Goal: Information Seeking & Learning: Find specific page/section

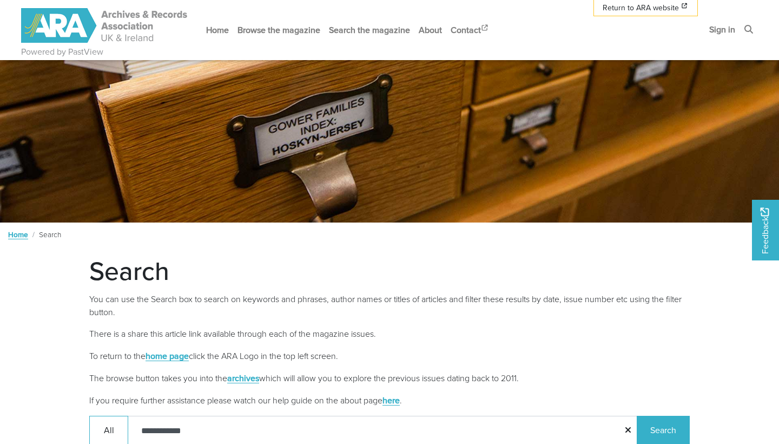
scroll to position [208, 0]
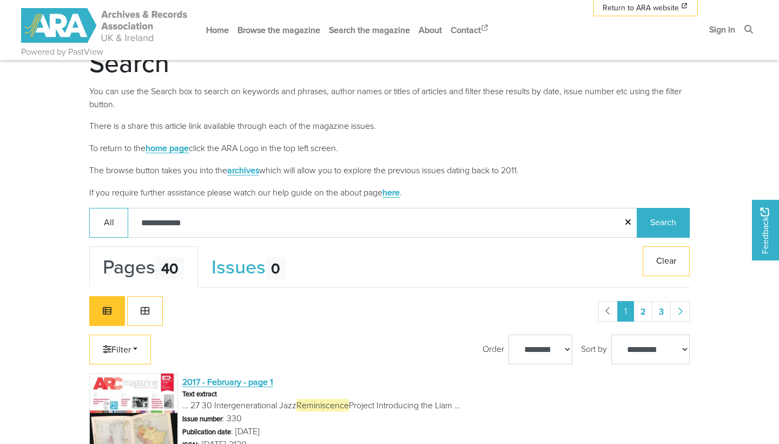
click at [479, 144] on p "To return to the home page click the ARA Logo in the top left screen." at bounding box center [389, 148] width 600 height 14
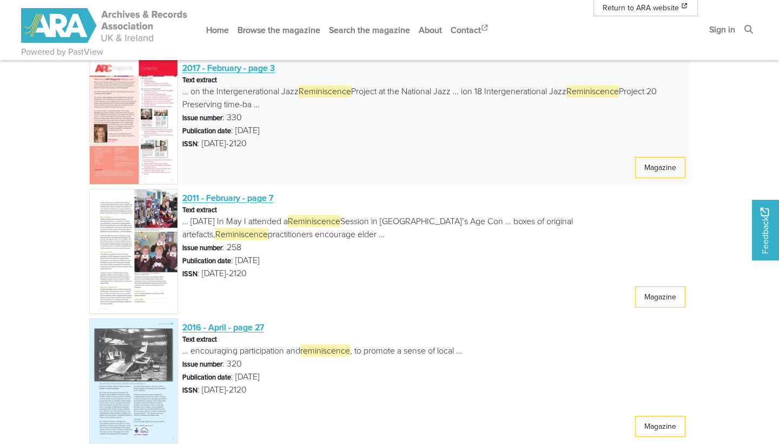
scroll to position [1818, 0]
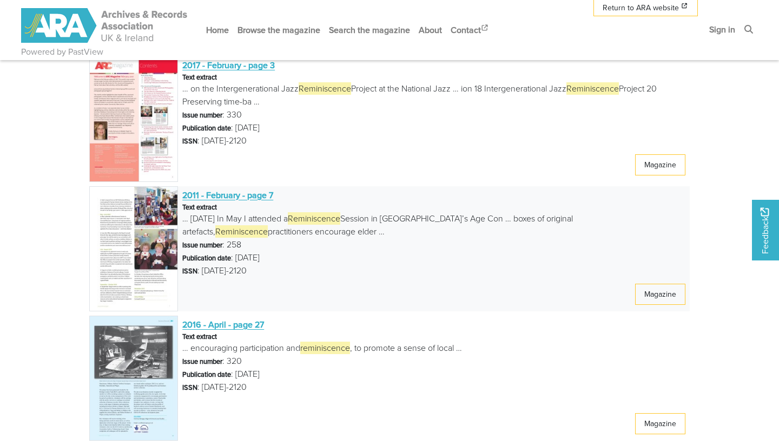
click at [230, 197] on span "2011 - February - page 7" at bounding box center [227, 195] width 91 height 12
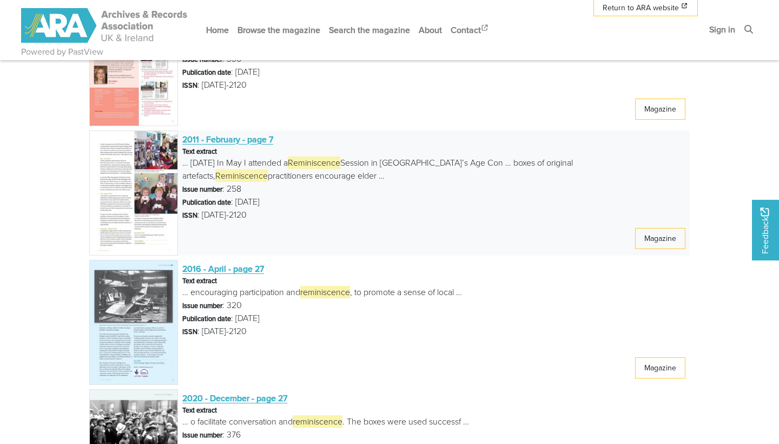
scroll to position [1901, 0]
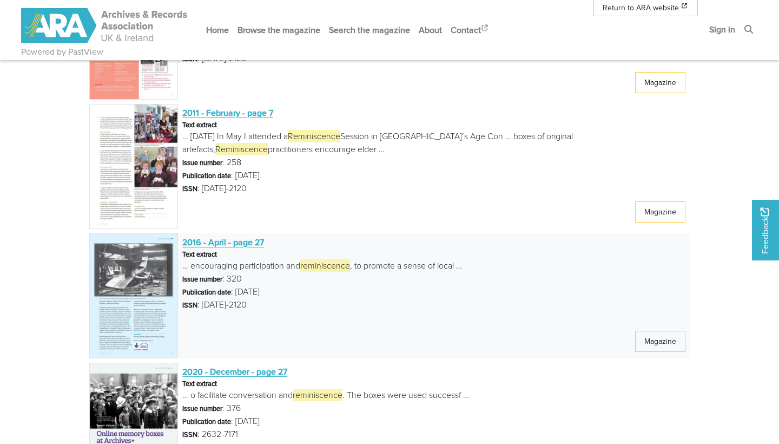
click at [239, 248] on span "2016 - April - page 27" at bounding box center [223, 242] width 82 height 14
click at [238, 240] on span "2016 - April - page 27" at bounding box center [223, 242] width 82 height 12
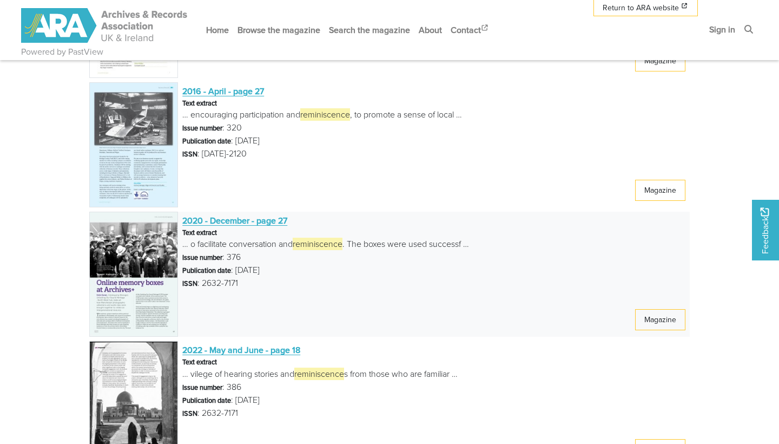
scroll to position [2054, 0]
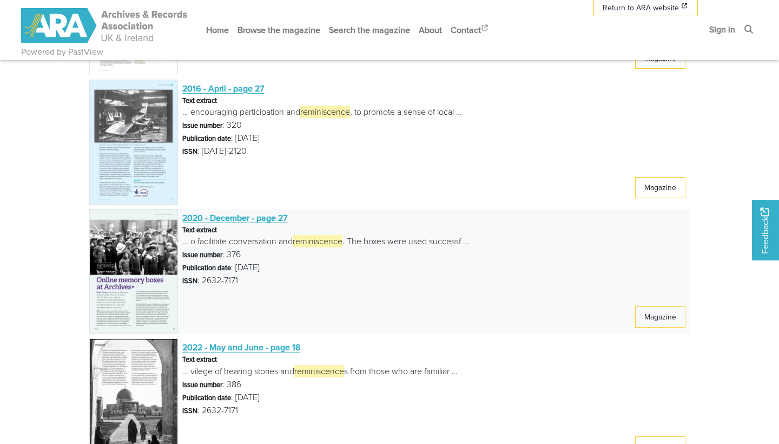
click at [206, 213] on span "2020 - December - page 27" at bounding box center [234, 217] width 105 height 12
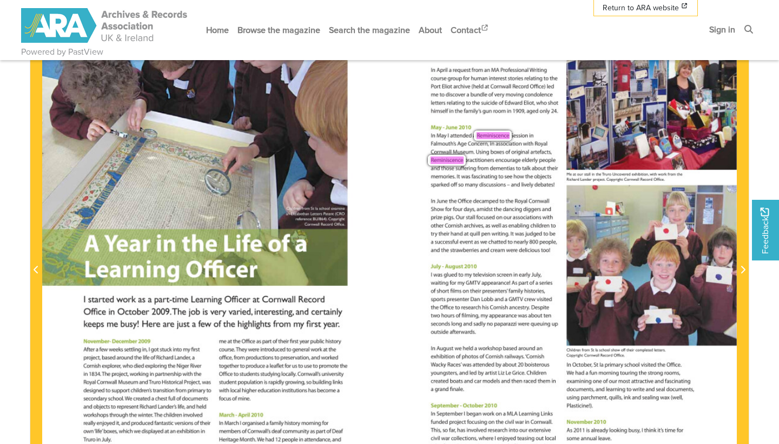
scroll to position [210, 0]
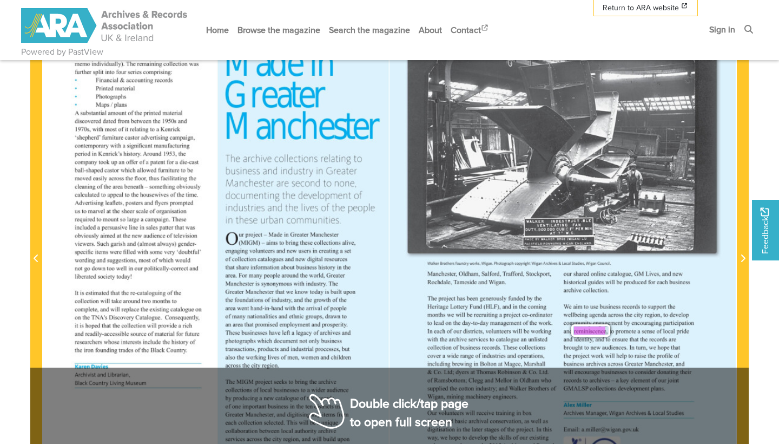
scroll to position [221, 0]
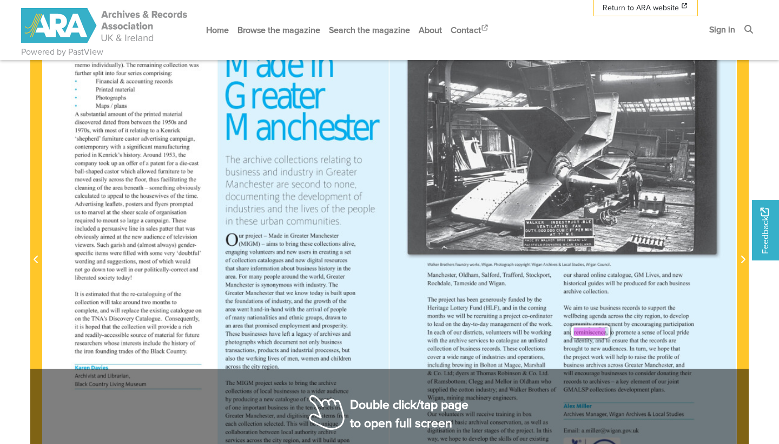
click at [580, 347] on span "brought" at bounding box center [572, 348] width 16 height 8
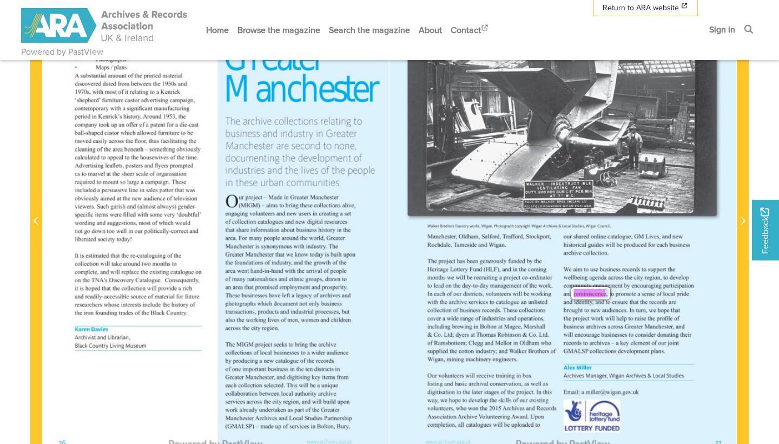
scroll to position [259, 0]
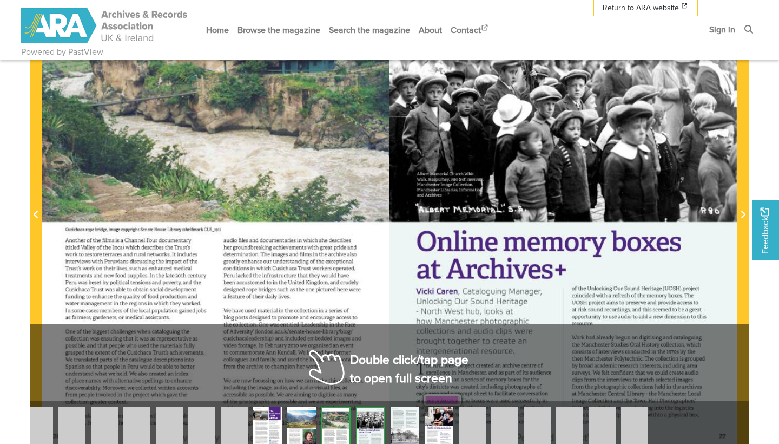
scroll to position [312, 0]
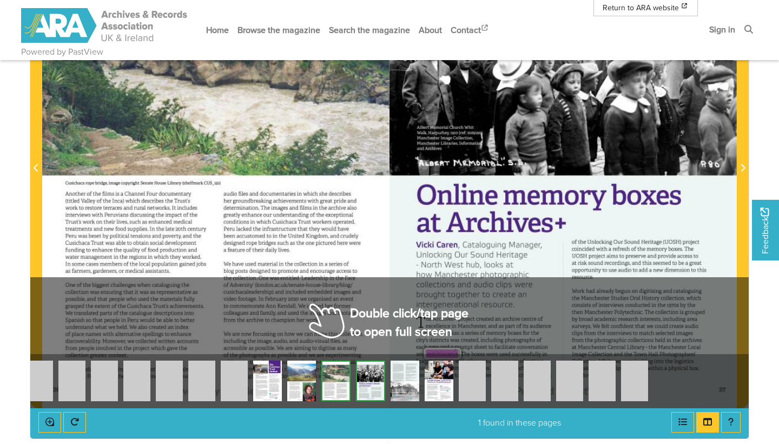
click at [421, 261] on span "North" at bounding box center [429, 264] width 18 height 11
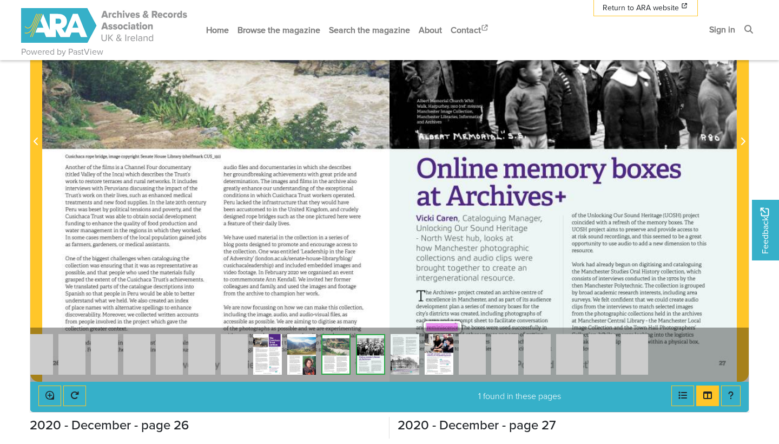
scroll to position [339, 0]
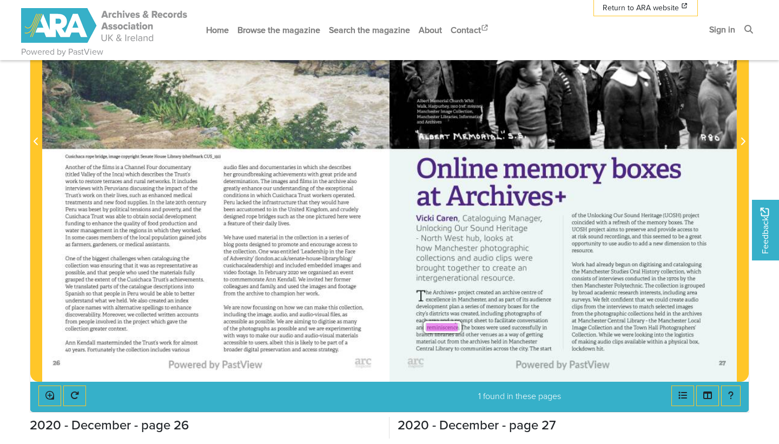
click at [495, 307] on span "memory" at bounding box center [494, 306] width 17 height 8
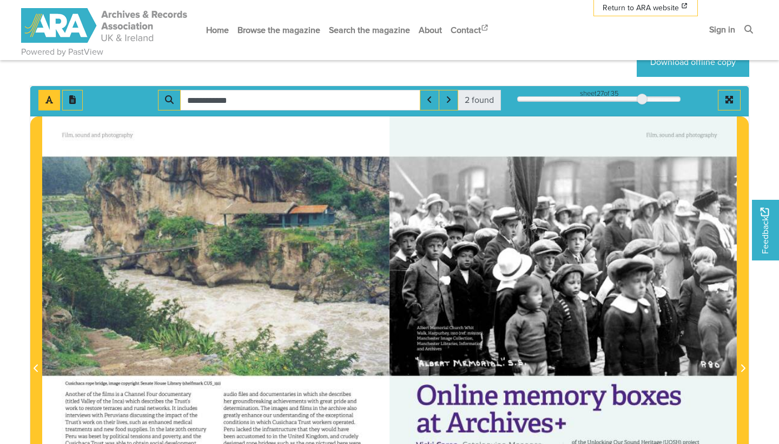
scroll to position [101, 0]
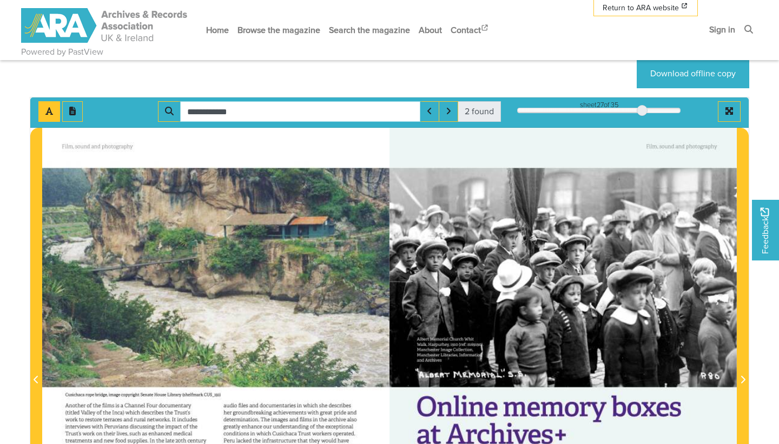
click at [359, 112] on input "**********" at bounding box center [300, 111] width 240 height 21
click at [507, 268] on div "Film, sound and photography [PERSON_NAME][GEOGRAPHIC_DATA] [GEOGRAPHIC_DATA], […" at bounding box center [562, 373] width 347 height 491
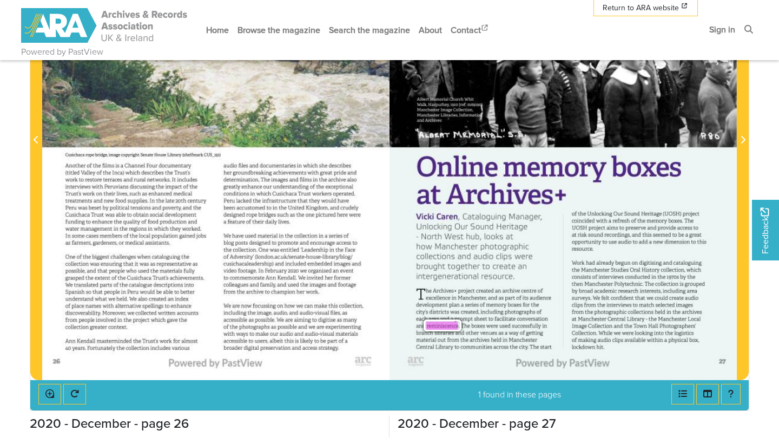
scroll to position [484, 0]
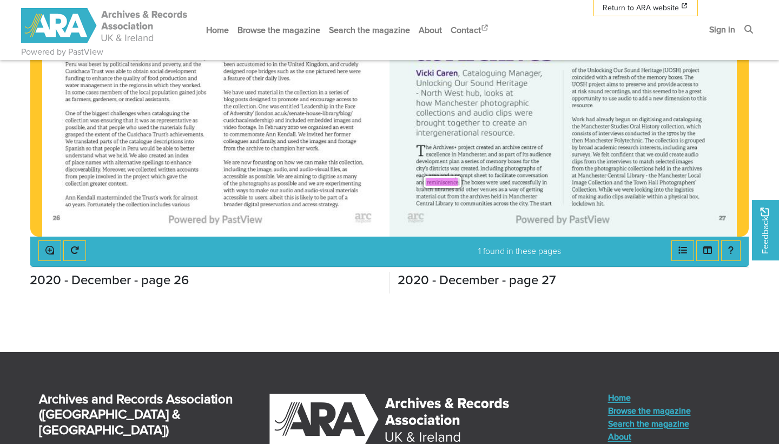
click at [447, 181] on span "reminiscence" at bounding box center [441, 182] width 31 height 8
click at [462, 181] on span "The" at bounding box center [465, 181] width 8 height 6
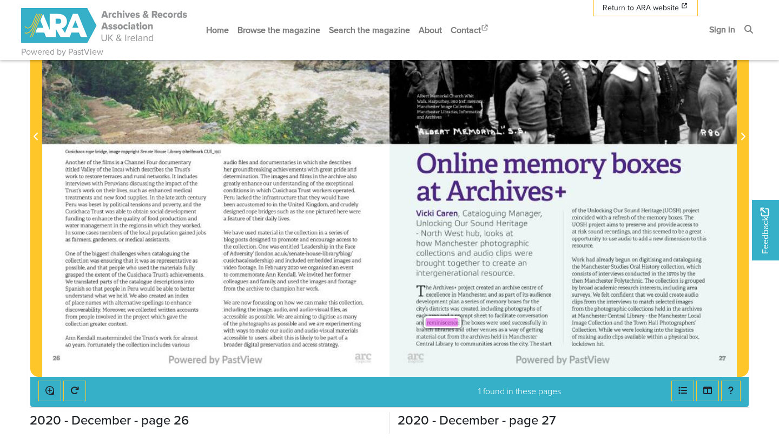
scroll to position [346, 0]
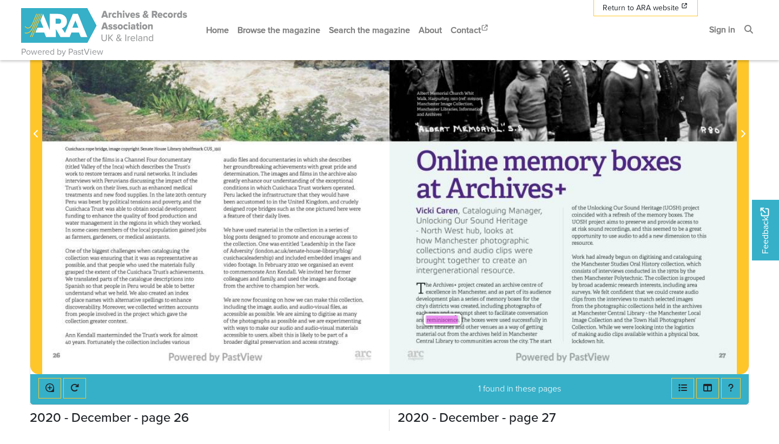
click at [517, 328] on span "way" at bounding box center [512, 326] width 8 height 8
click at [457, 331] on span "from" at bounding box center [452, 332] width 11 height 8
click at [447, 318] on span "reminiscence" at bounding box center [441, 319] width 31 height 8
click at [464, 340] on span "communities" at bounding box center [475, 339] width 30 height 8
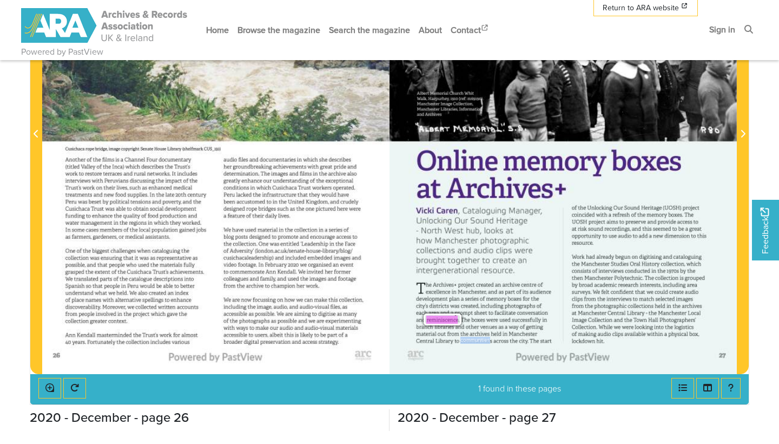
click at [464, 340] on span "communities" at bounding box center [475, 339] width 30 height 8
click at [494, 299] on span "memory" at bounding box center [494, 298] width 17 height 8
click at [699, 388] on button "Thumbnails" at bounding box center [707, 388] width 23 height 21
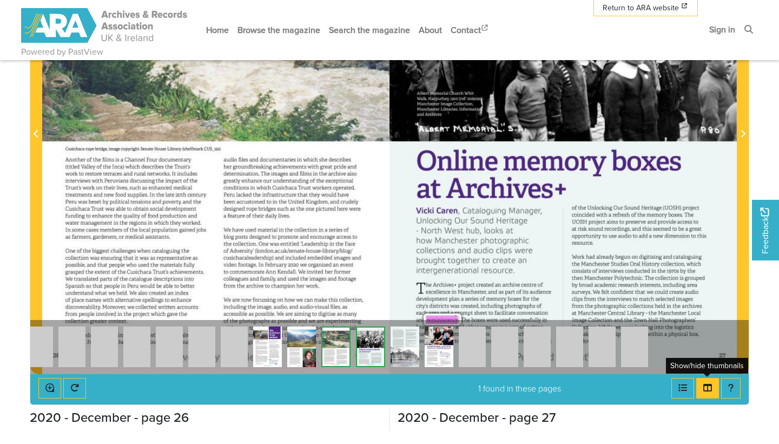
click at [699, 389] on button "Thumbnails" at bounding box center [707, 388] width 23 height 21
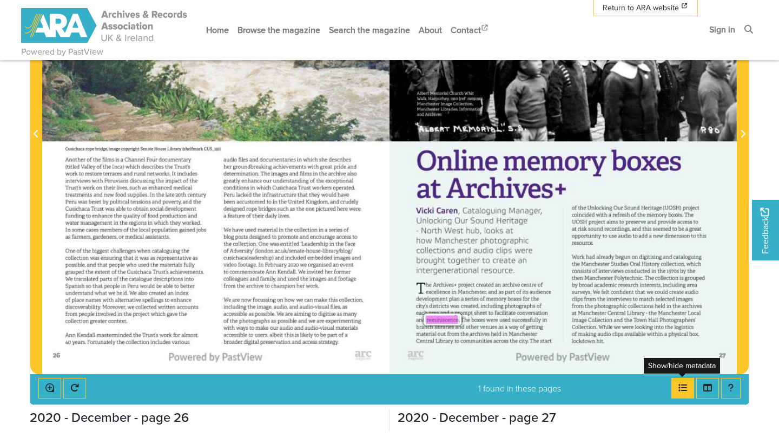
click at [688, 389] on button "Open metadata window" at bounding box center [682, 388] width 23 height 21
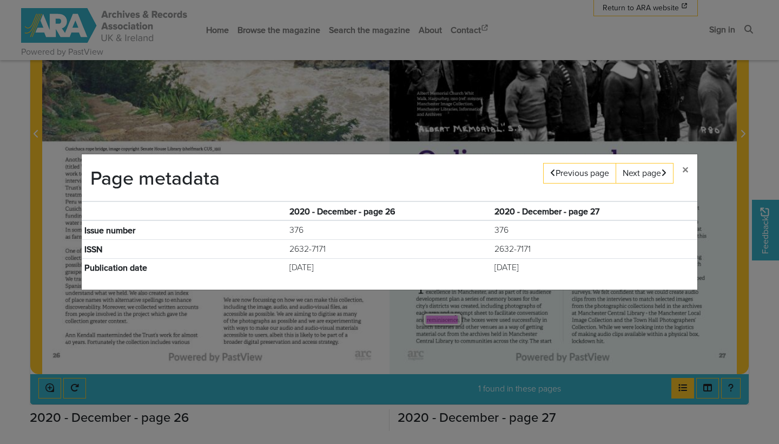
click at [688, 389] on div "Page metadata Previous page Next page × 2020 - December - page 26 2020 - Decemb…" at bounding box center [389, 222] width 779 height 444
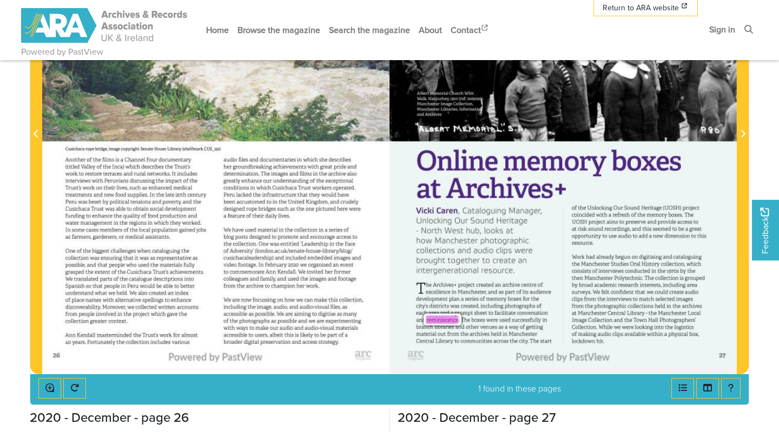
click at [652, 325] on span "looking" at bounding box center [643, 326] width 18 height 8
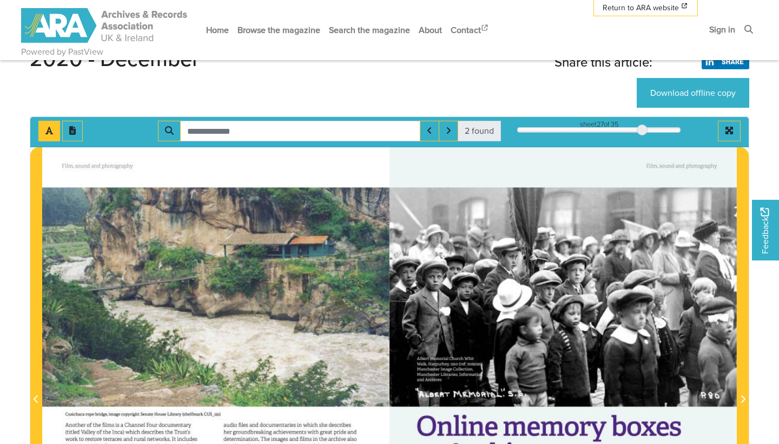
scroll to position [80, 0]
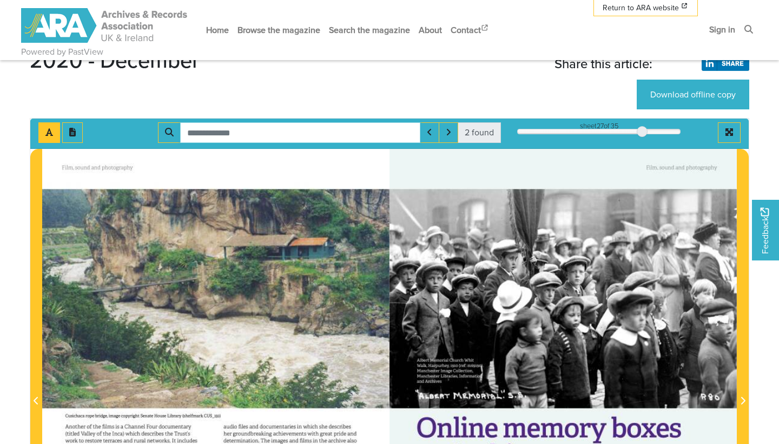
click at [394, 138] on input "Search for" at bounding box center [300, 132] width 240 height 21
click at [169, 132] on icon "Search" at bounding box center [169, 132] width 9 height 9
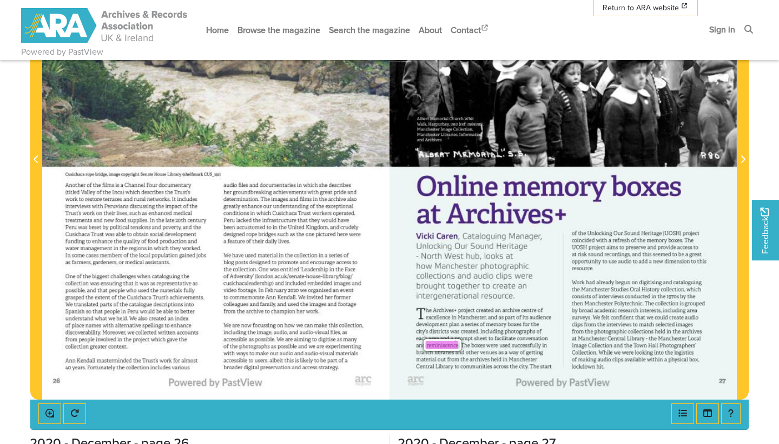
scroll to position [318, 0]
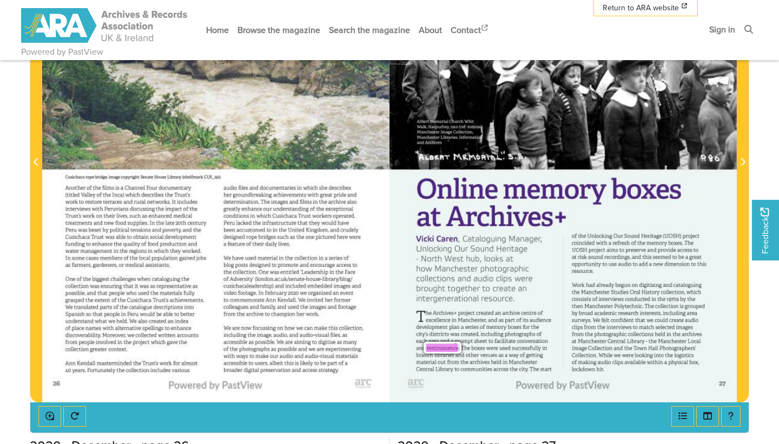
click at [469, 352] on span "other" at bounding box center [470, 354] width 11 height 8
click at [472, 340] on span "prompt" at bounding box center [463, 340] width 19 height 7
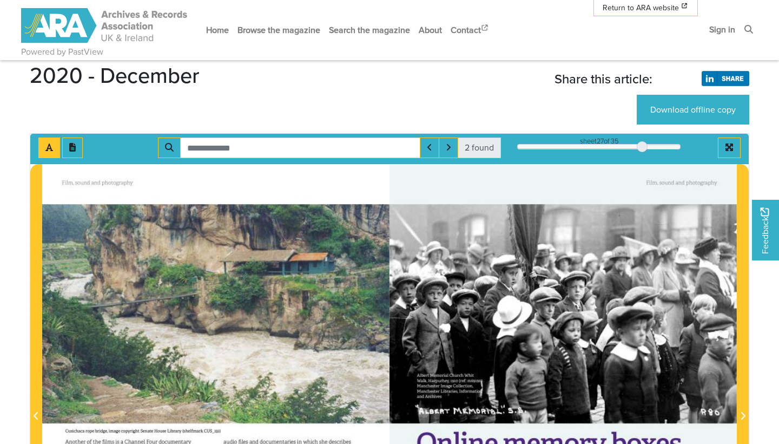
scroll to position [47, 0]
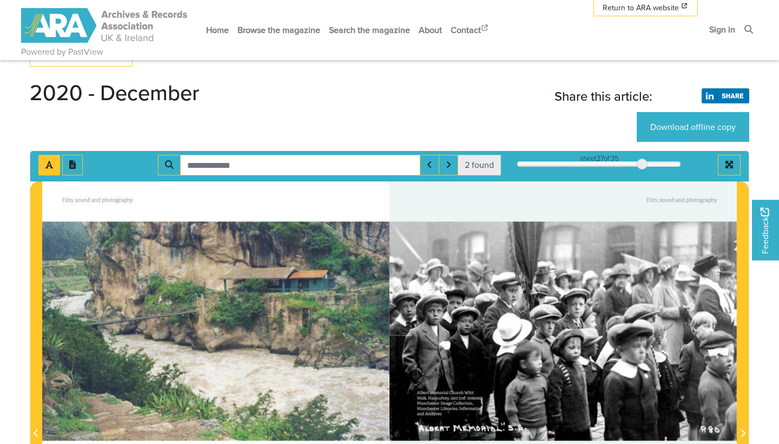
click at [484, 163] on span "2 found" at bounding box center [479, 165] width 43 height 21
click at [76, 161] on button "Open transcription window" at bounding box center [72, 165] width 21 height 21
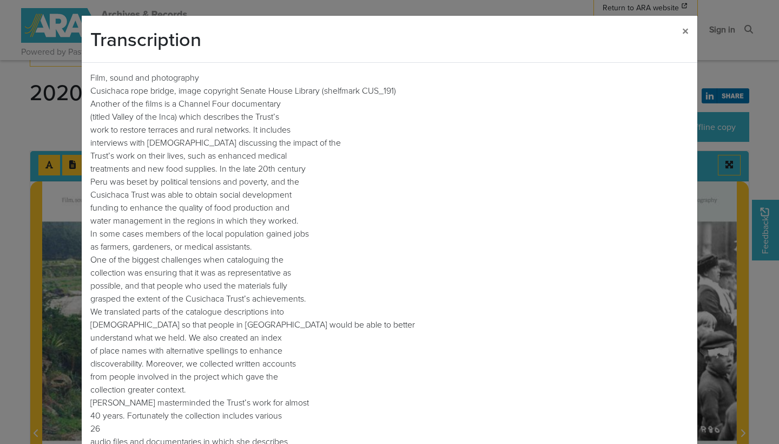
click at [50, 171] on div "Transcription × Film, sound and photography Cusichaca rope bridge, image copyri…" at bounding box center [389, 222] width 779 height 444
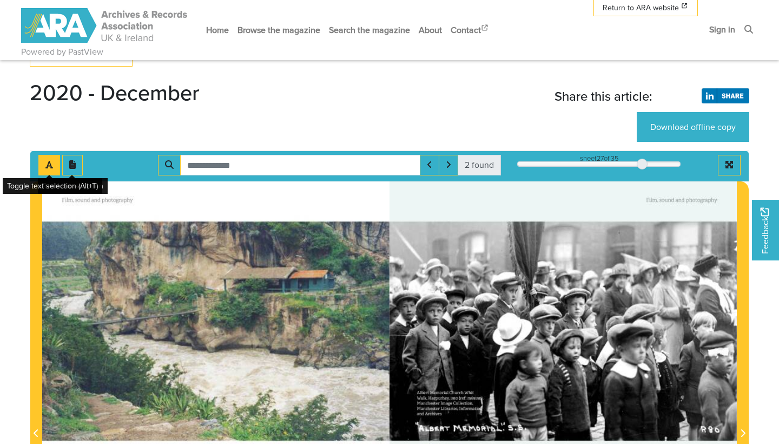
click at [43, 156] on button "Toggle text selection (Alt+T)" at bounding box center [49, 165] width 22 height 21
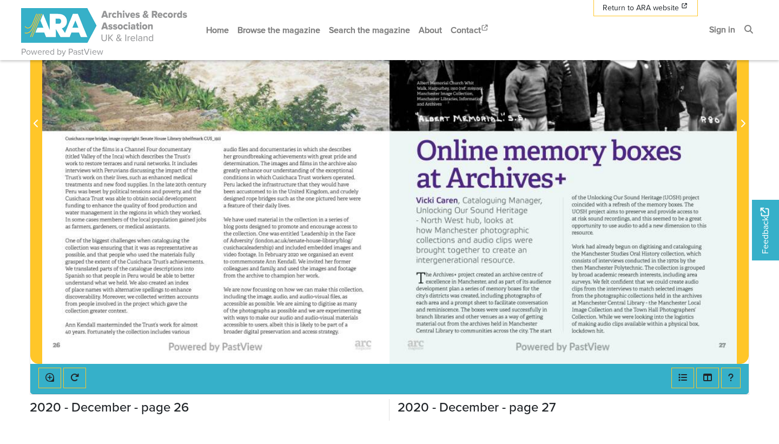
scroll to position [366, 0]
